Goal: Check status: Check status

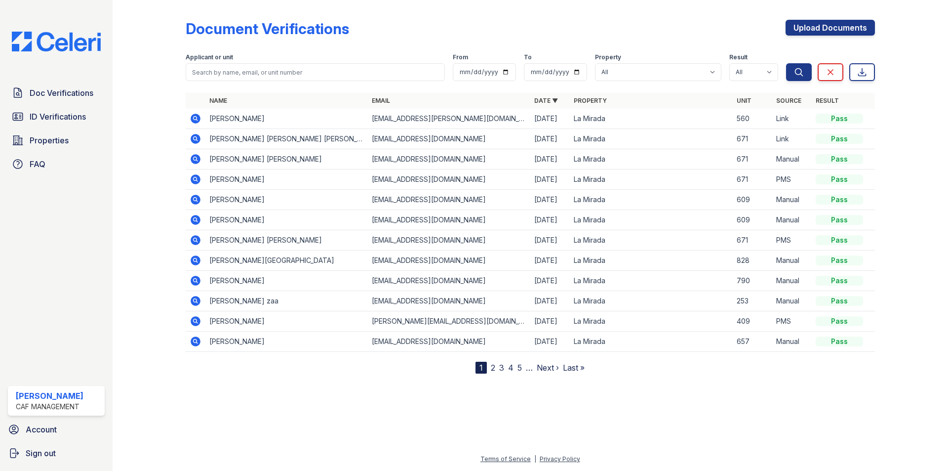
click at [80, 130] on div "Doc Verifications ID Verifications Properties FAQ" at bounding box center [56, 128] width 105 height 91
click at [78, 123] on span "ID Verifications" at bounding box center [58, 117] width 56 height 12
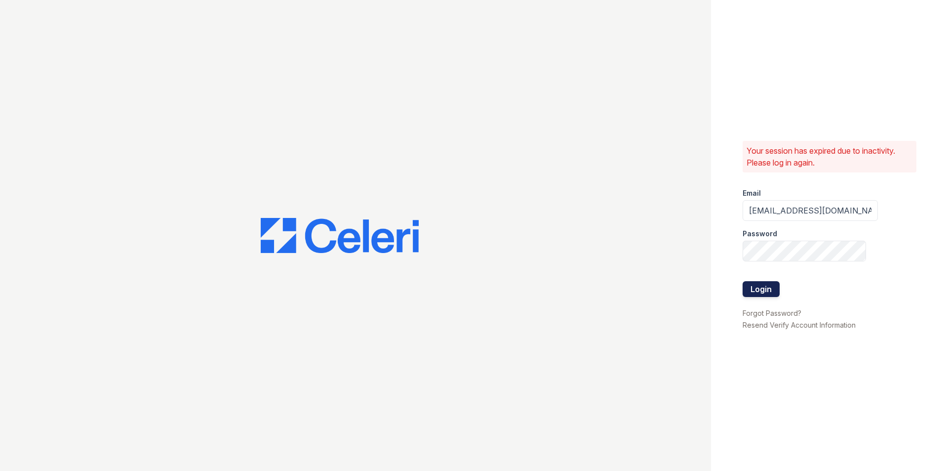
click at [765, 296] on button "Login" at bounding box center [761, 289] width 37 height 16
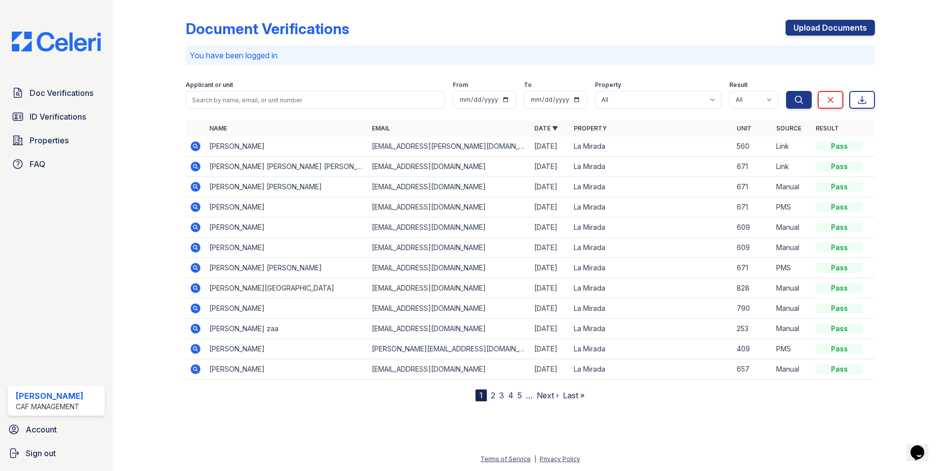
click at [194, 372] on icon at bounding box center [196, 369] width 10 height 10
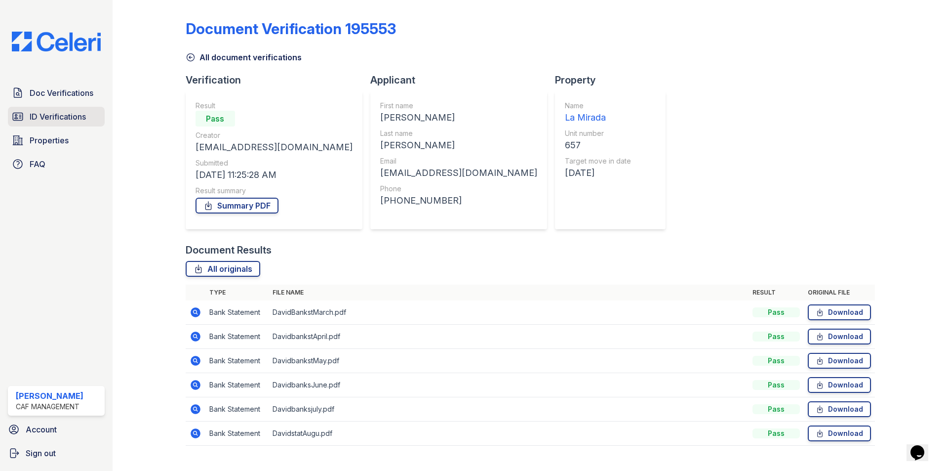
click at [56, 122] on span "ID Verifications" at bounding box center [58, 117] width 56 height 12
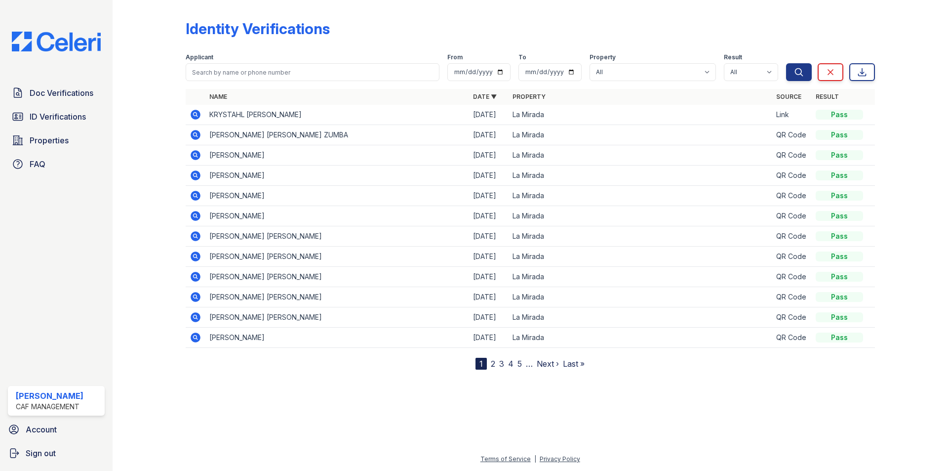
click at [495, 362] on link "2" at bounding box center [493, 364] width 4 height 10
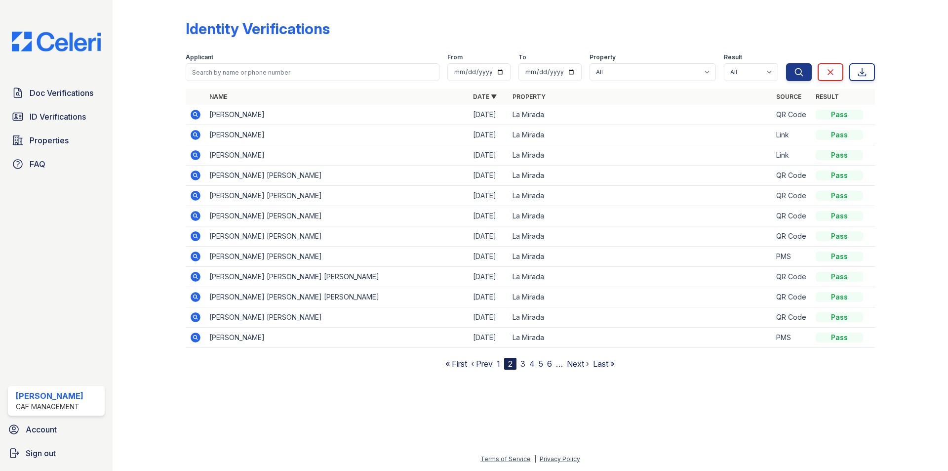
click at [526, 364] on link "3" at bounding box center [523, 364] width 5 height 10
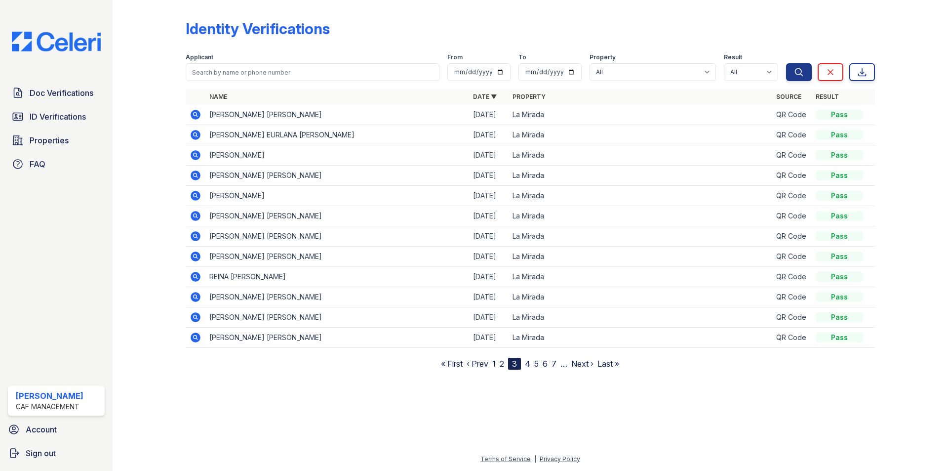
click at [194, 314] on icon at bounding box center [196, 317] width 10 height 10
